Goal: Task Accomplishment & Management: Use online tool/utility

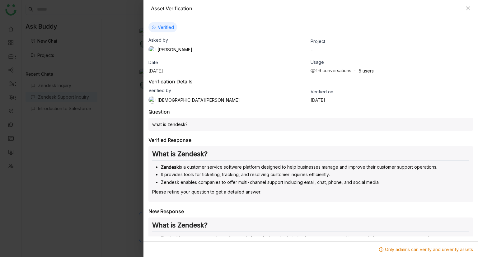
scroll to position [35, 0]
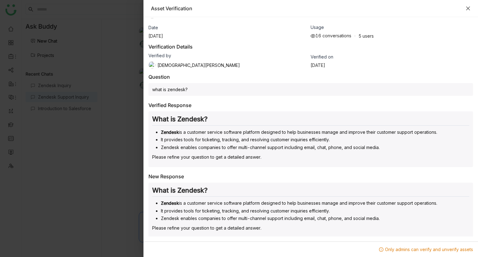
click at [470, 9] on icon "Close" at bounding box center [468, 8] width 5 height 5
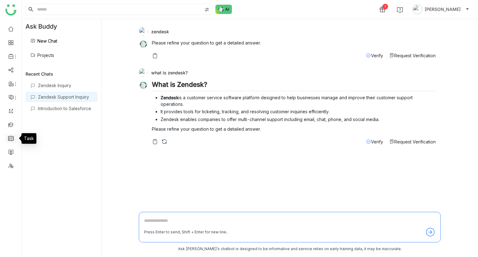
click at [10, 138] on link at bounding box center [11, 138] width 6 height 5
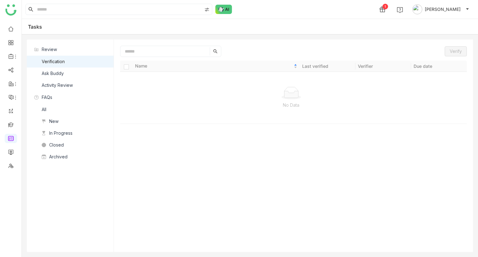
click at [59, 72] on div "Ask Buddy" at bounding box center [53, 73] width 22 height 7
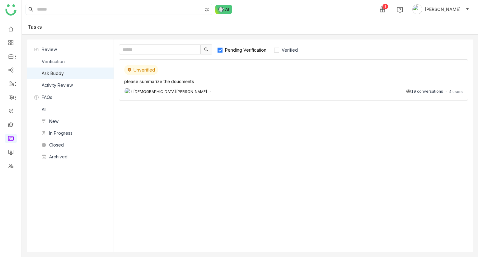
click at [215, 80] on div "please summarize the doucments" at bounding box center [293, 81] width 339 height 7
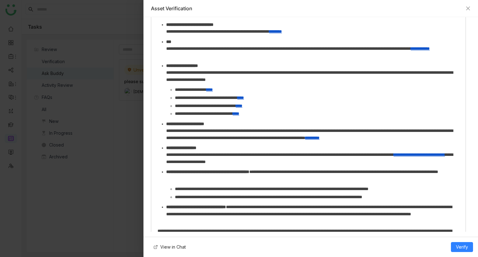
scroll to position [301, 0]
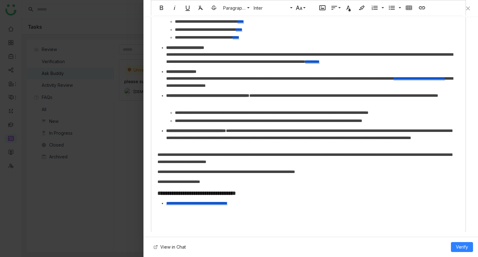
click at [244, 184] on p "**********" at bounding box center [309, 181] width 302 height 7
click at [460, 246] on span "Verify" at bounding box center [462, 247] width 12 height 7
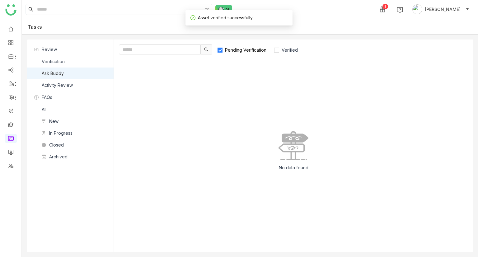
click at [242, 52] on span "Pending Verification" at bounding box center [246, 49] width 46 height 5
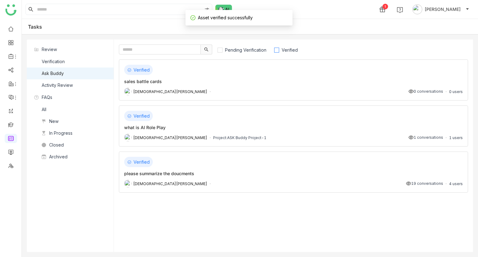
click at [296, 51] on span "Verified" at bounding box center [289, 49] width 21 height 5
click at [221, 173] on div "please summarize the doucments" at bounding box center [293, 173] width 339 height 7
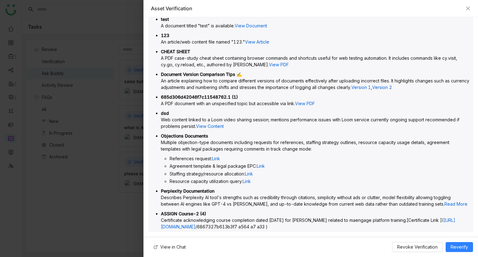
scroll to position [0, 0]
